Goal: Task Accomplishment & Management: Manage account settings

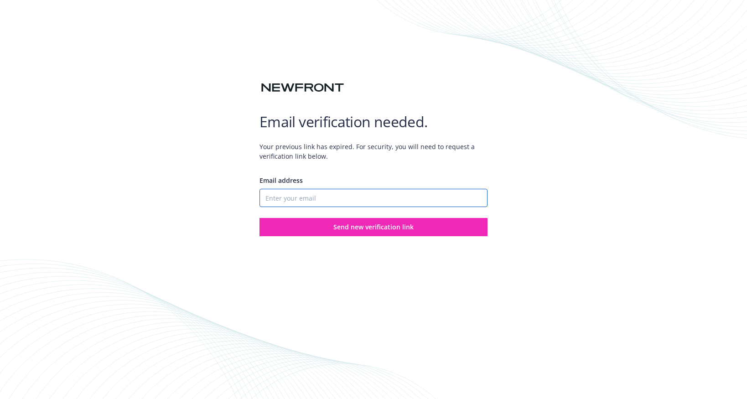
click at [364, 194] on input "Email address" at bounding box center [373, 198] width 228 height 18
type input "[EMAIL_ADDRESS][DOMAIN_NAME]"
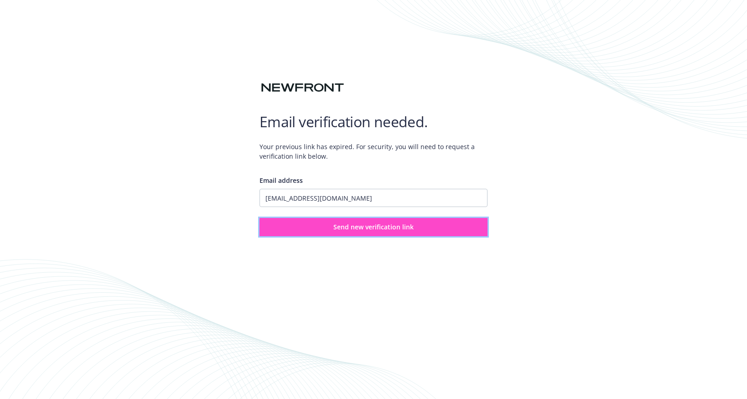
click at [366, 230] on span "Send new verification link" at bounding box center [373, 227] width 80 height 9
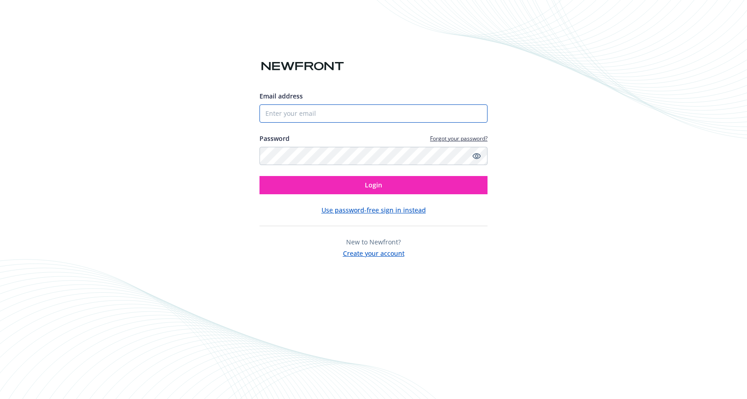
click at [306, 114] on input "Email address" at bounding box center [373, 113] width 228 height 18
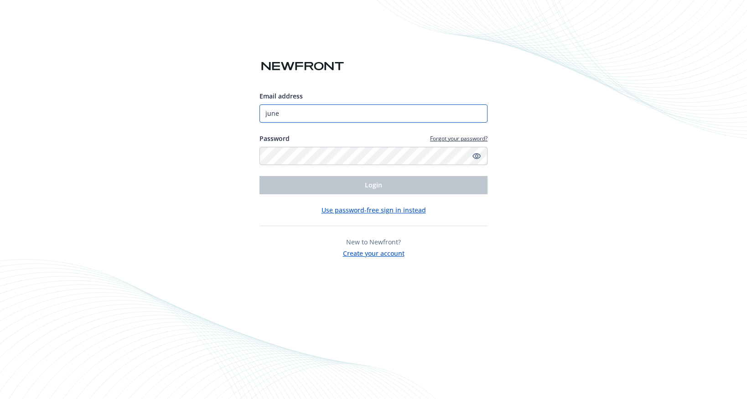
type input "[EMAIL_ADDRESS][DOMAIN_NAME]"
click at [330, 209] on button "Use password-free sign in instead" at bounding box center [373, 210] width 104 height 10
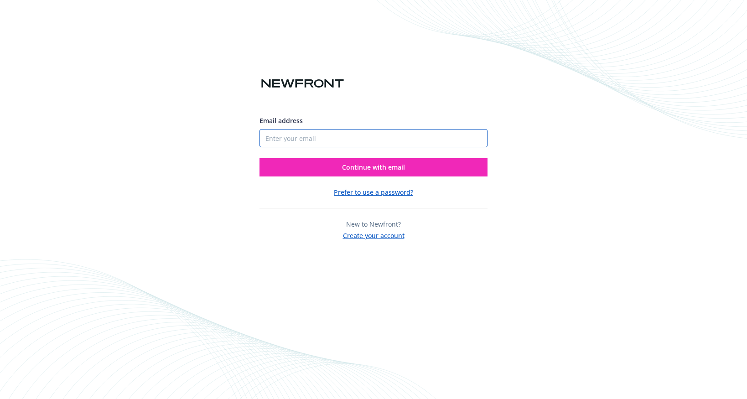
click at [342, 140] on input "Email address" at bounding box center [373, 138] width 228 height 18
type input "[EMAIL_ADDRESS][DOMAIN_NAME]"
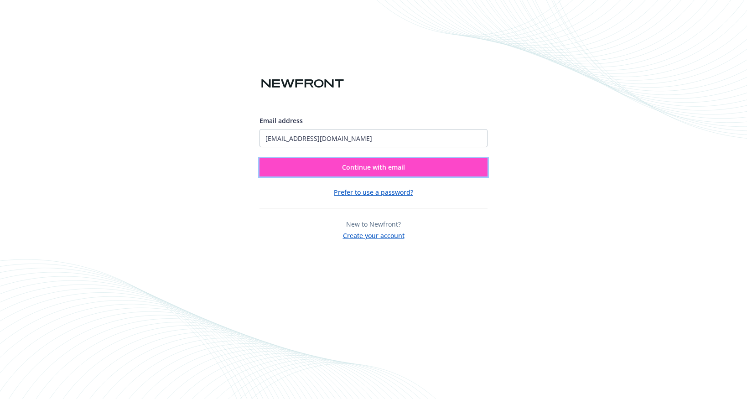
click at [348, 170] on span "Continue with email" at bounding box center [373, 167] width 63 height 9
